Goal: Transaction & Acquisition: Obtain resource

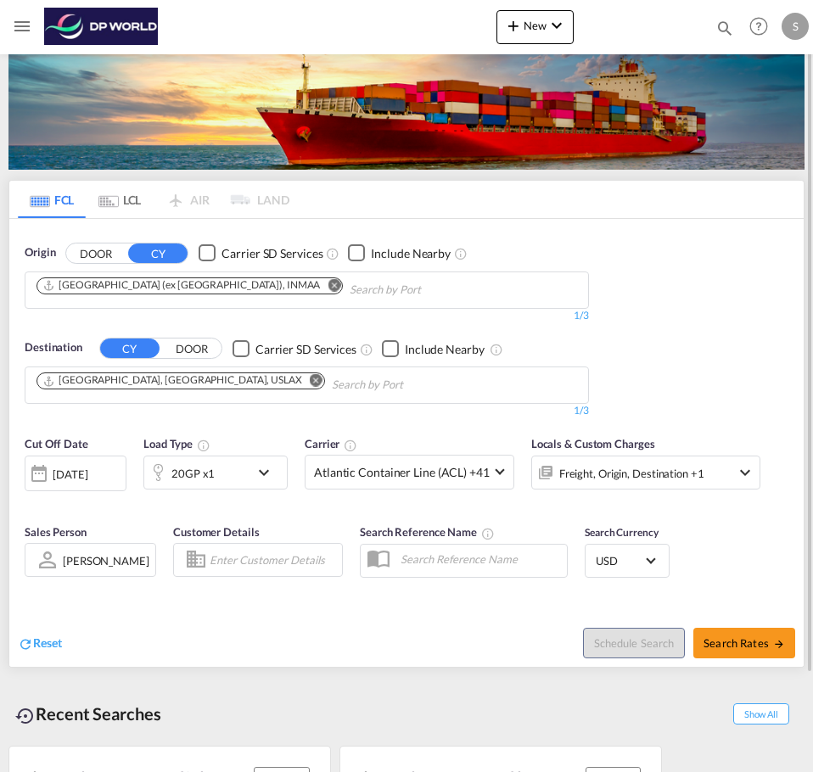
click at [350, 279] on input "Chips input." at bounding box center [430, 290] width 161 height 27
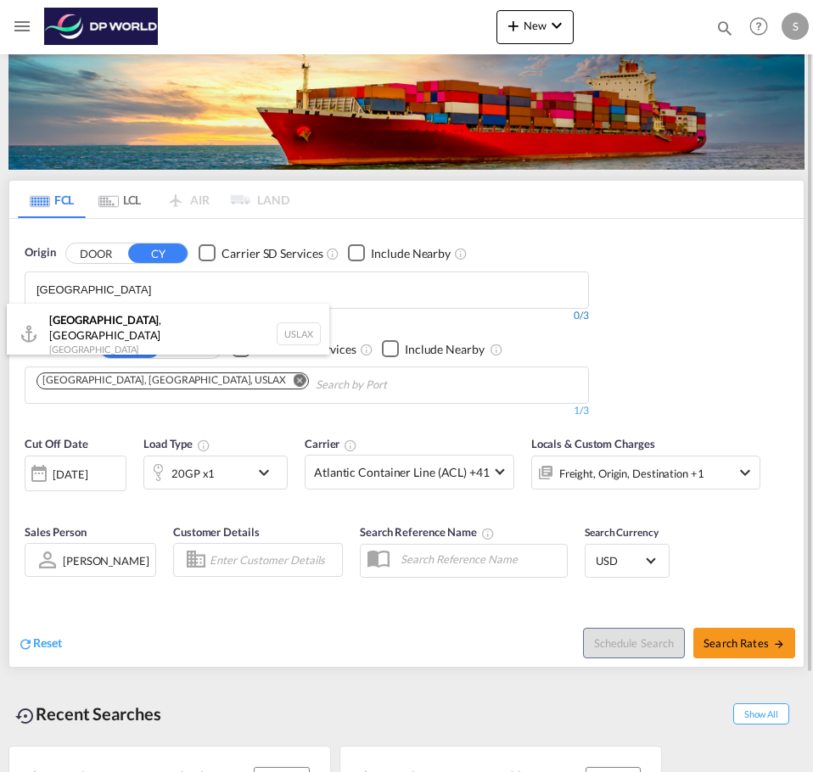
type input "[GEOGRAPHIC_DATA]"
click at [142, 332] on div "[GEOGRAPHIC_DATA] , [GEOGRAPHIC_DATA] United States USLAX" at bounding box center [168, 334] width 322 height 61
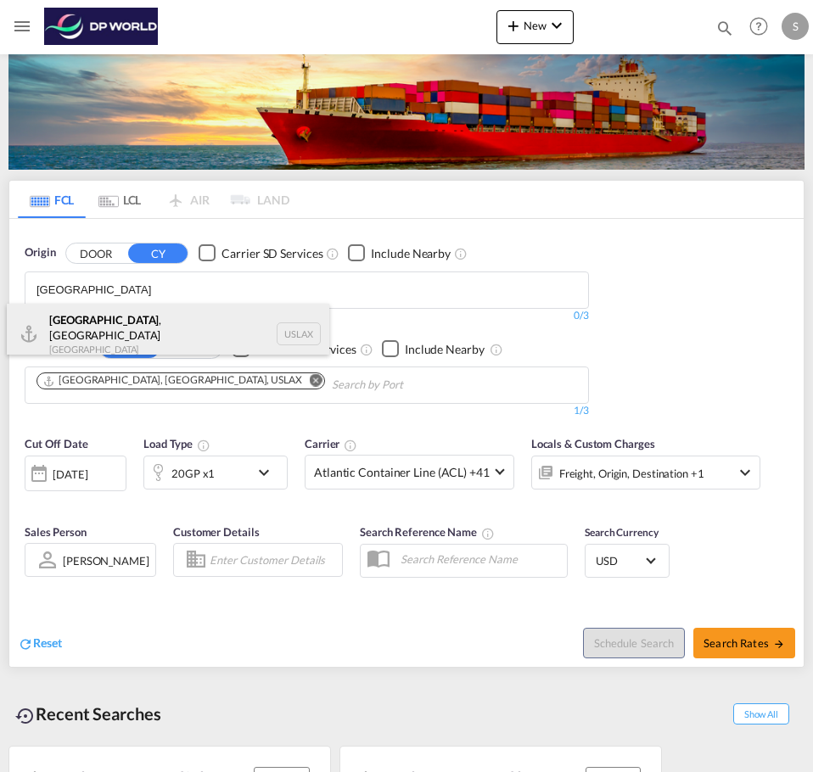
type input "[GEOGRAPHIC_DATA]"
click at [200, 316] on div "[GEOGRAPHIC_DATA] , [GEOGRAPHIC_DATA] United States USLAX" at bounding box center [168, 334] width 322 height 61
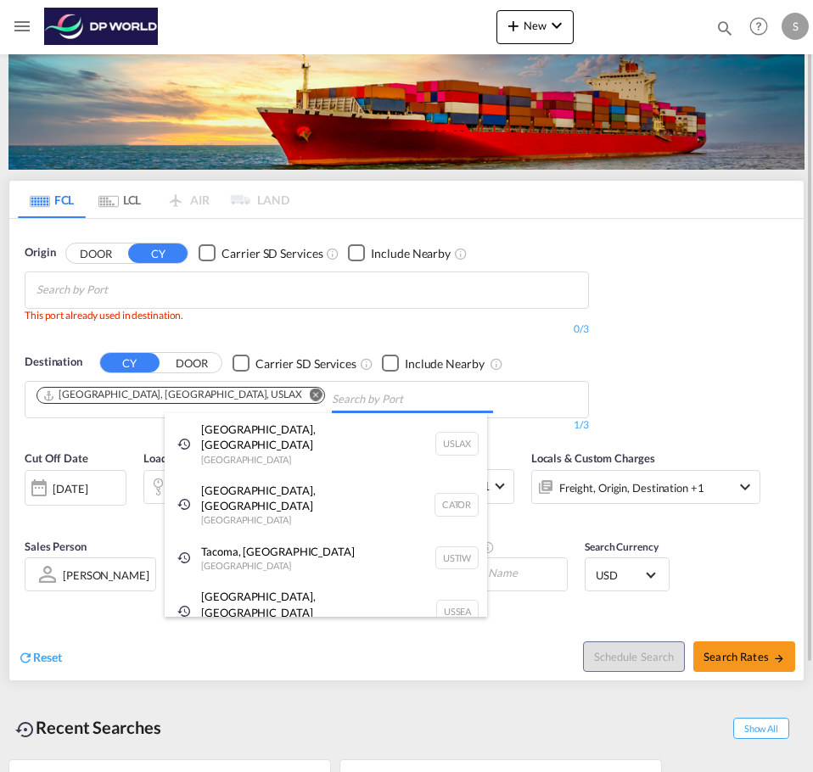
click at [248, 400] on body "Analytics Dashboard Rate Search Enquiries Quotes My Rate Files My Company" at bounding box center [406, 386] width 813 height 772
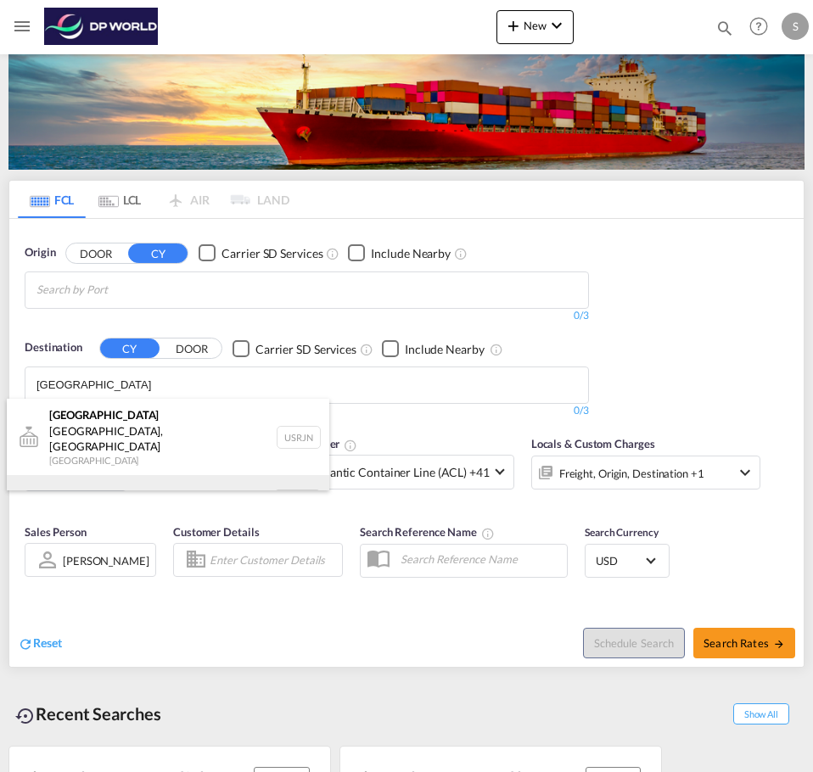
type input "[GEOGRAPHIC_DATA]"
click at [131, 475] on div "[GEOGRAPHIC_DATA] [GEOGRAPHIC_DATA] NLRTM" at bounding box center [168, 500] width 322 height 51
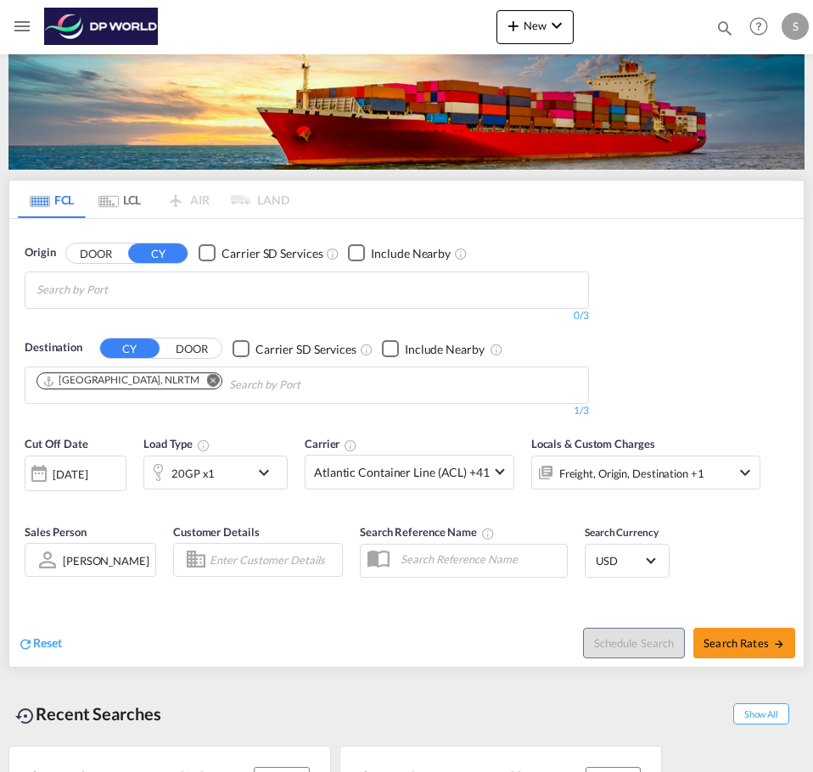
click at [738, 645] on span "Search Rates" at bounding box center [744, 643] width 81 height 14
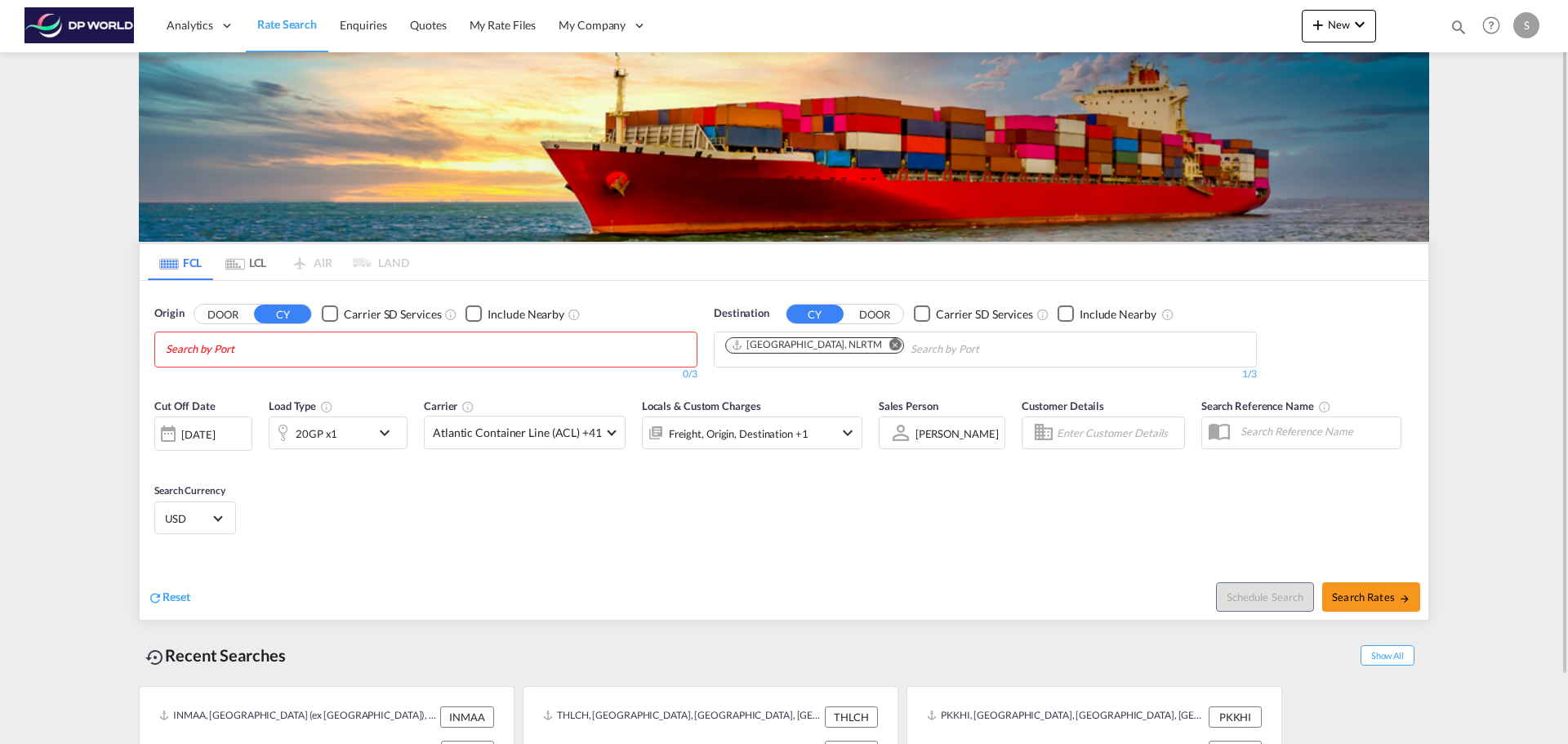
click at [506, 346] on body "Analytics Dashboard Rate Search Enquiries Quotes My Rate Files My Company" at bounding box center [784, 372] width 1568 height 744
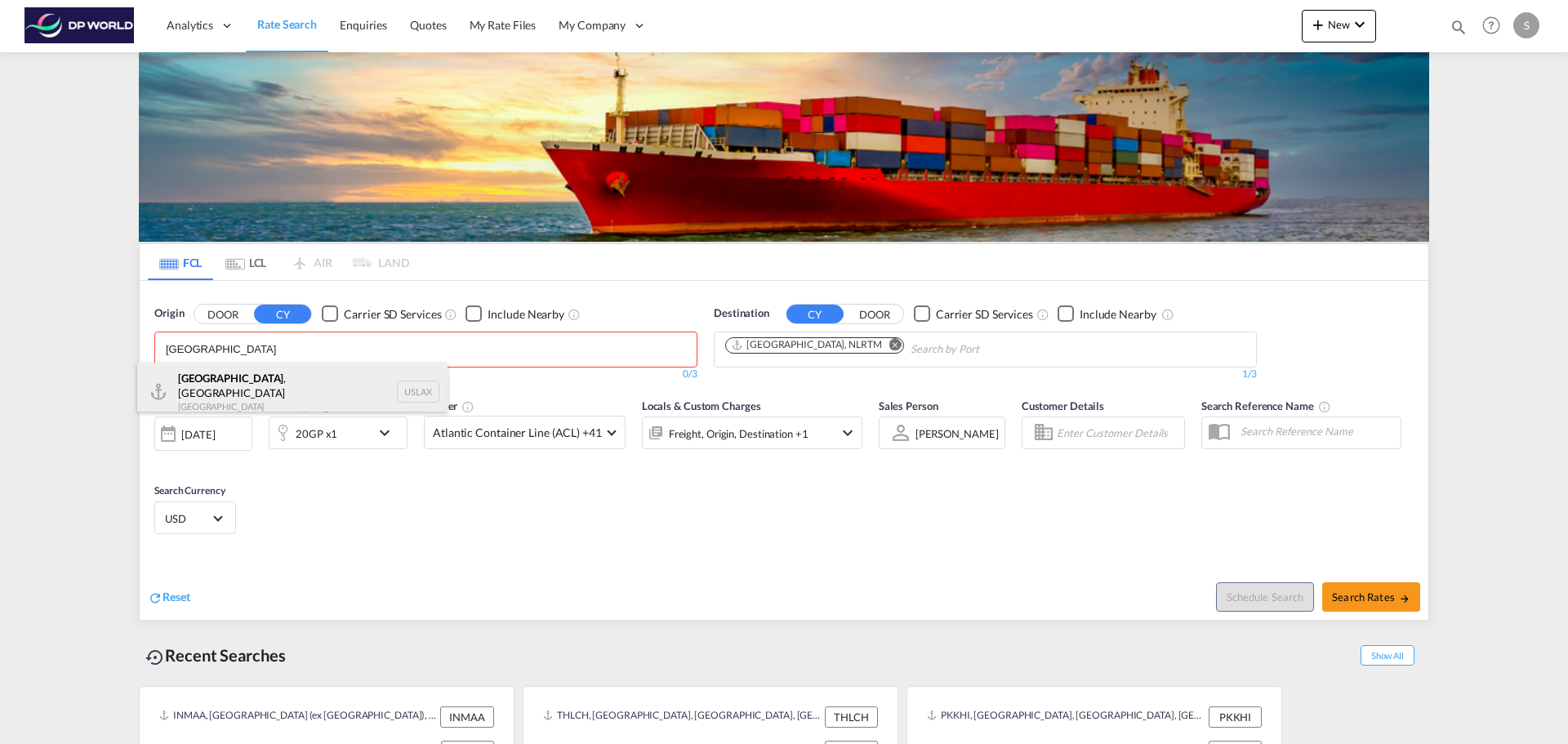
type input "[GEOGRAPHIC_DATA]"
click at [363, 405] on div "[GEOGRAPHIC_DATA] , [GEOGRAPHIC_DATA] United States USLAX" at bounding box center [293, 392] width 310 height 59
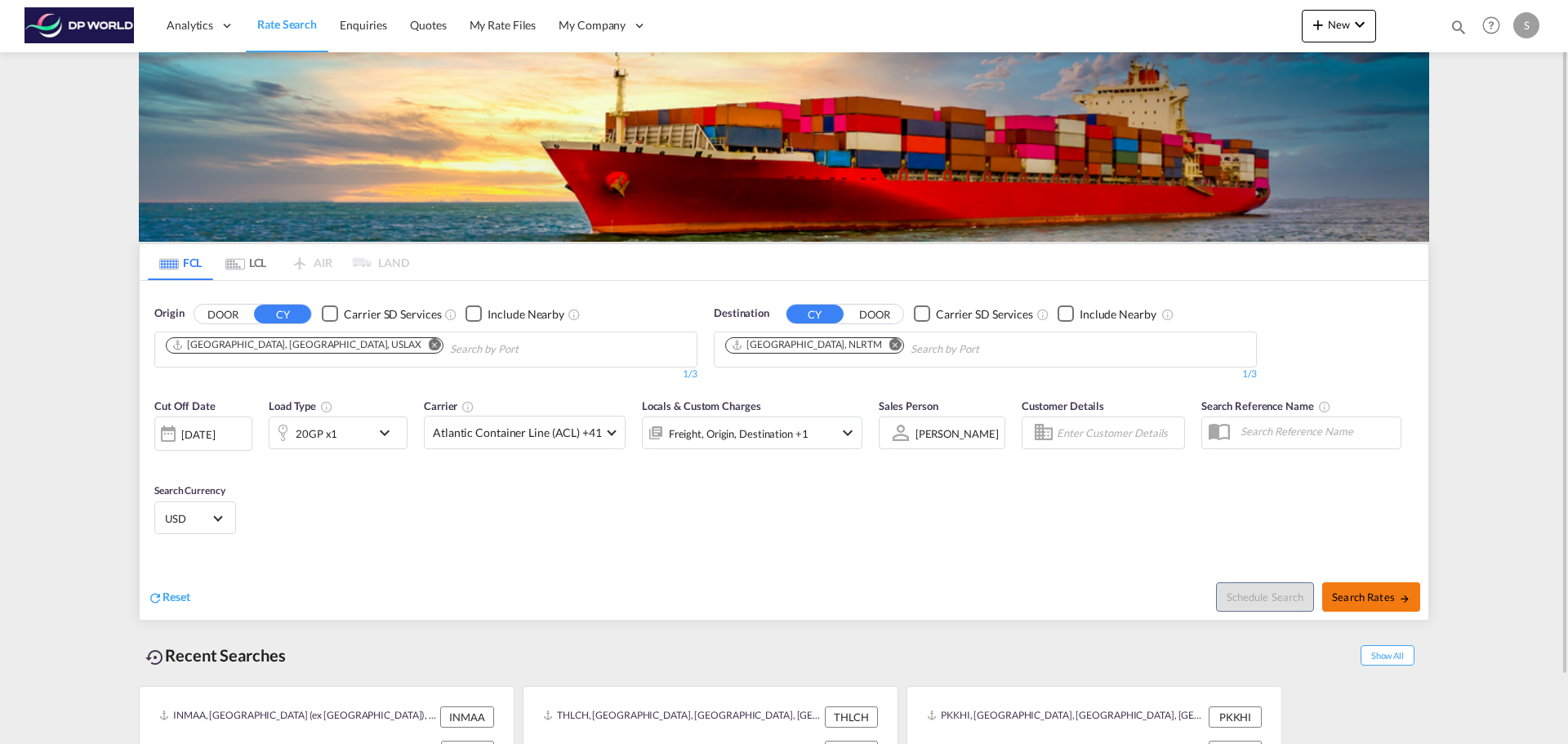
click at [782, 603] on span "Search Rates" at bounding box center [1371, 598] width 78 height 13
type input "USLAX to NLRTM / [DATE]"
